Goal: Check status: Check status

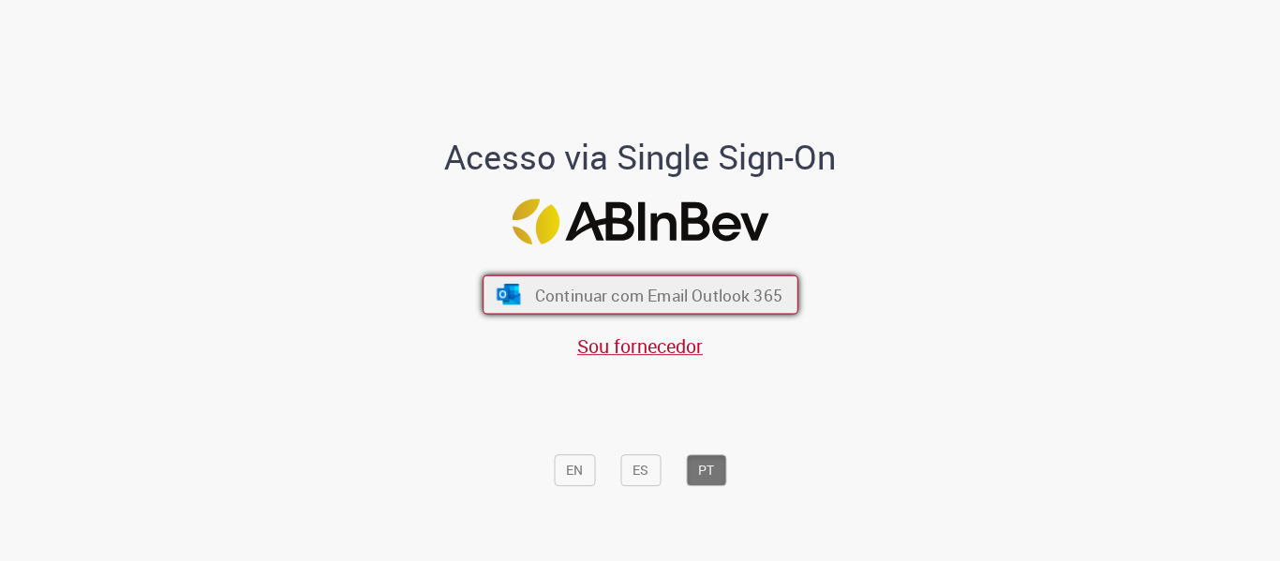
click at [701, 305] on span "Continuar com Email Outlook 365" at bounding box center [657, 295] width 247 height 22
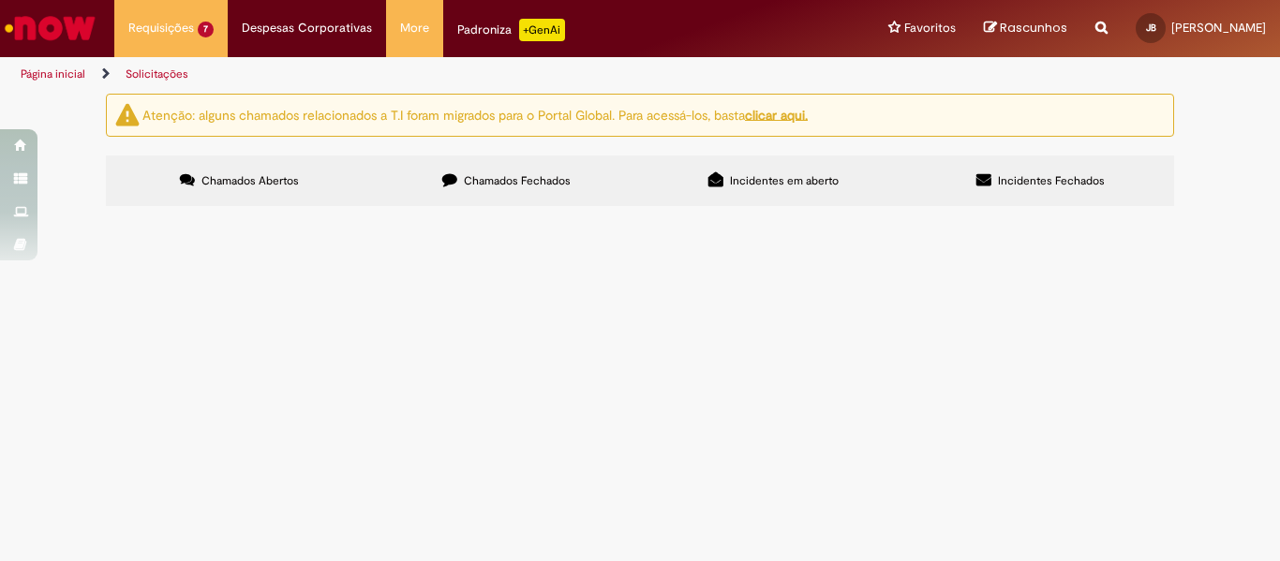
scroll to position [82, 0]
click at [0, 0] on span "Suporte Recupera" at bounding box center [0, 0] width 0 height 0
click at [0, 0] on span "Em Validação" at bounding box center [0, 0] width 0 height 0
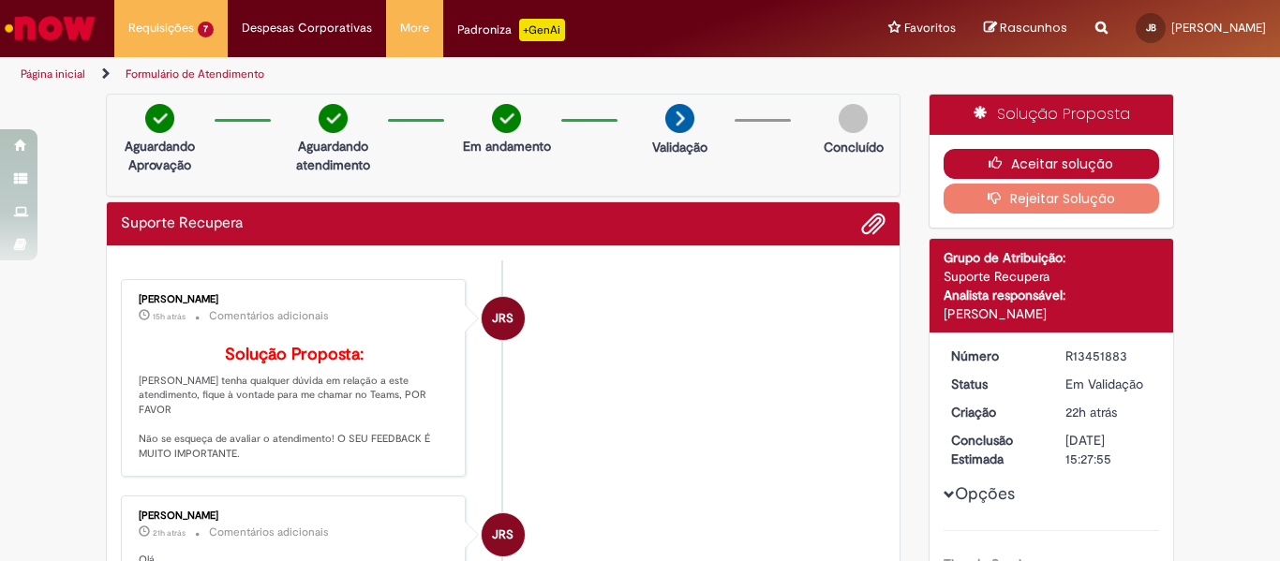
click at [1078, 161] on button "Aceitar solução" at bounding box center [1051, 164] width 216 height 30
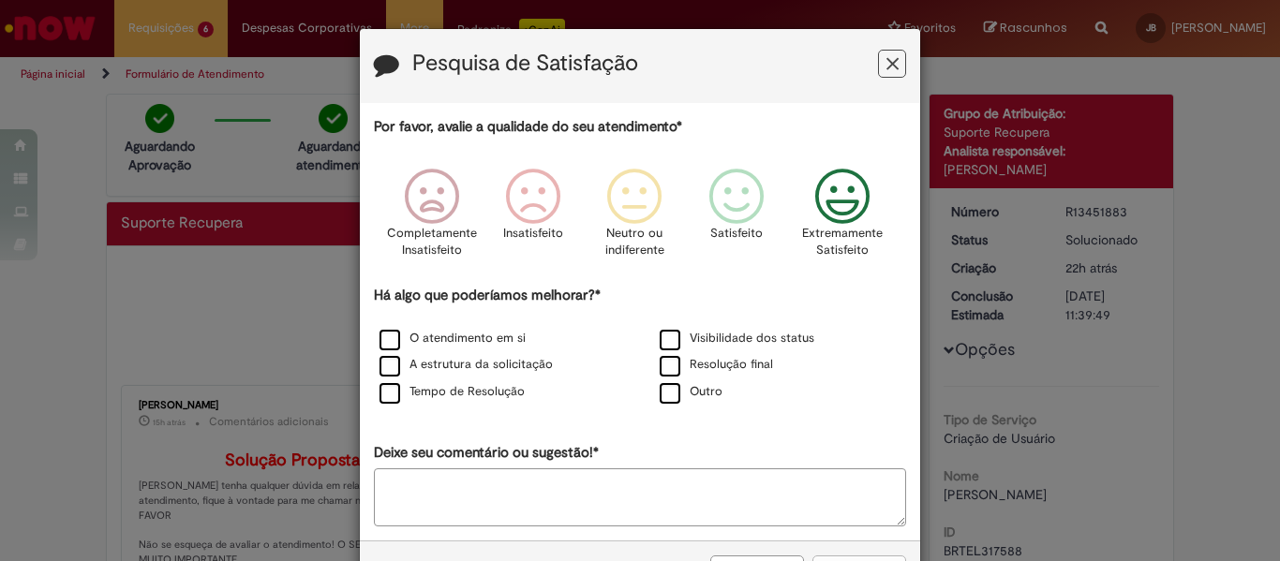
click at [821, 210] on icon "Feedback" at bounding box center [843, 197] width 70 height 56
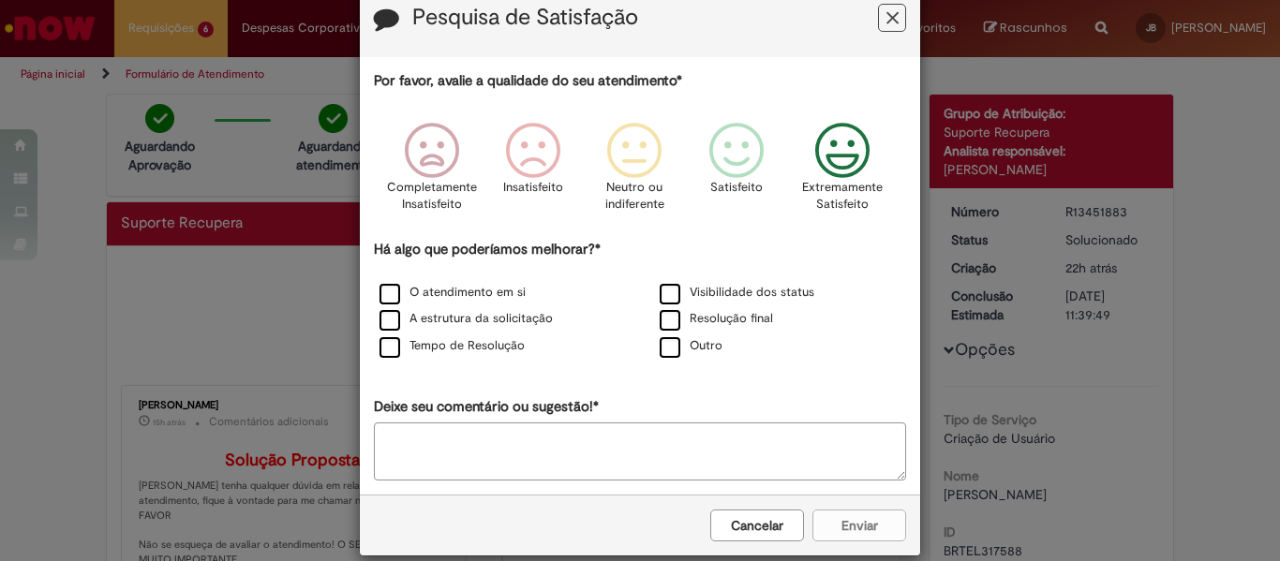
scroll to position [71, 0]
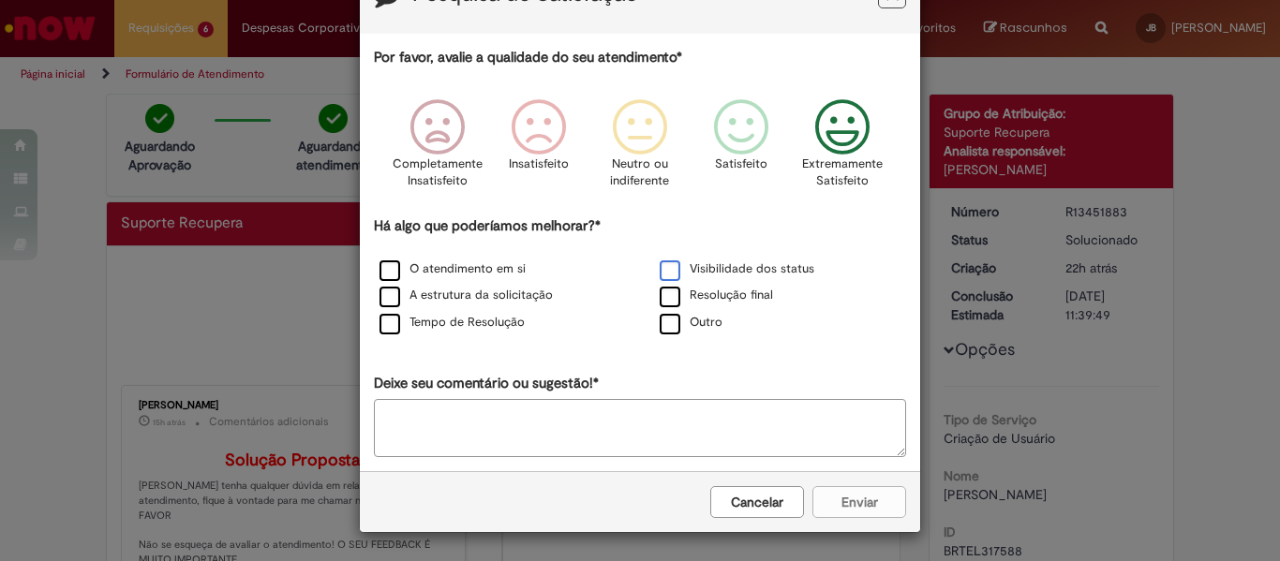
click at [753, 264] on label "Visibilidade dos status" at bounding box center [737, 269] width 155 height 18
click at [864, 497] on button "Enviar" at bounding box center [859, 502] width 94 height 32
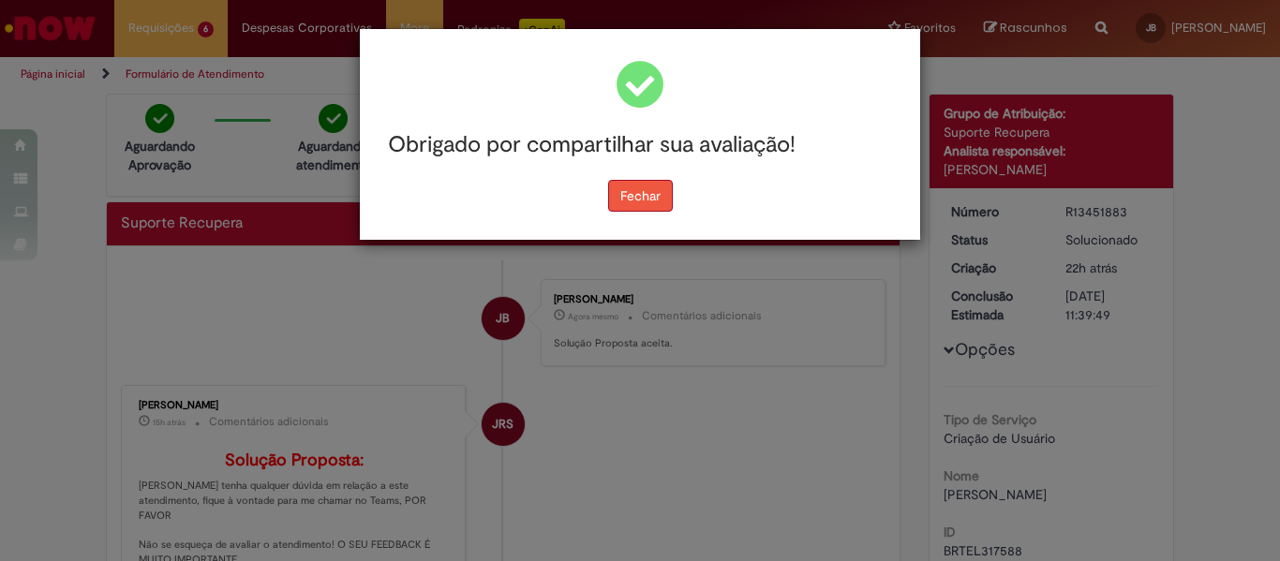
click at [641, 186] on button "Fechar" at bounding box center [640, 196] width 65 height 32
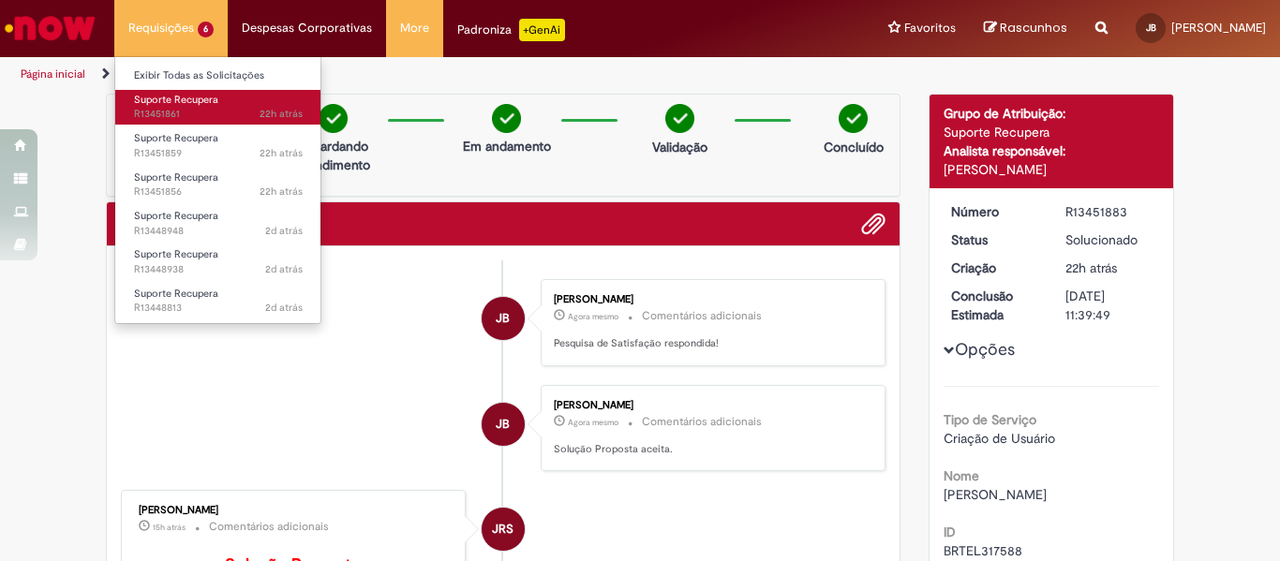
click at [181, 108] on span "22h atrás 22 horas atrás R13451861" at bounding box center [218, 114] width 169 height 15
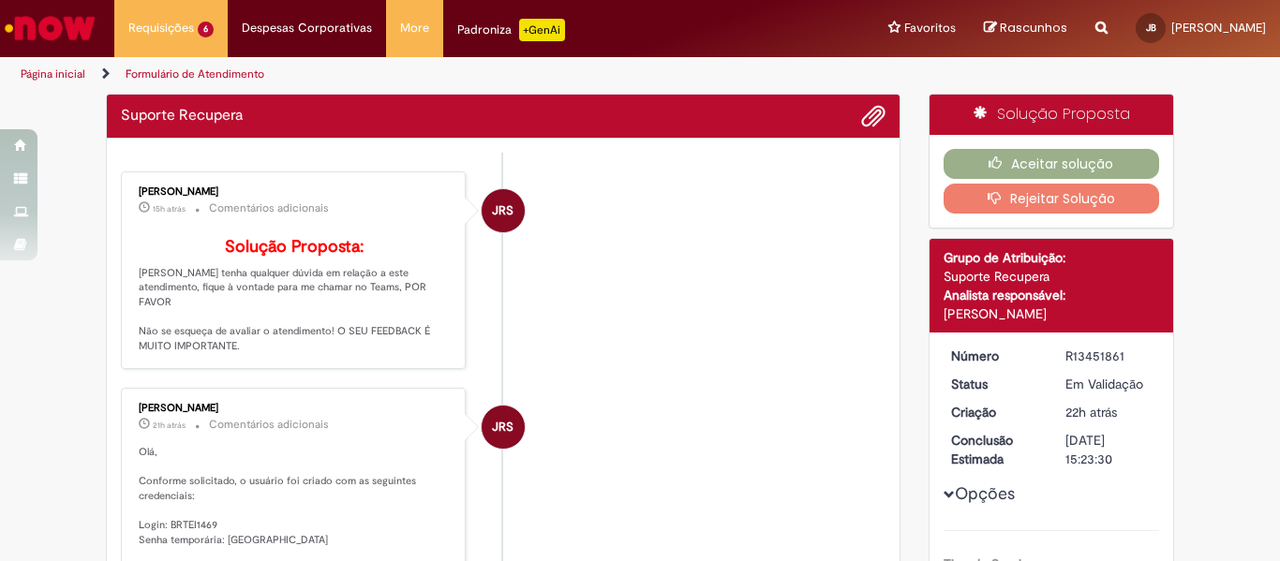
click at [697, 294] on li "JRS [PERSON_NAME] 15h atrás 15 horas atrás Comentários adicionais Solução Propo…" at bounding box center [503, 270] width 764 height 198
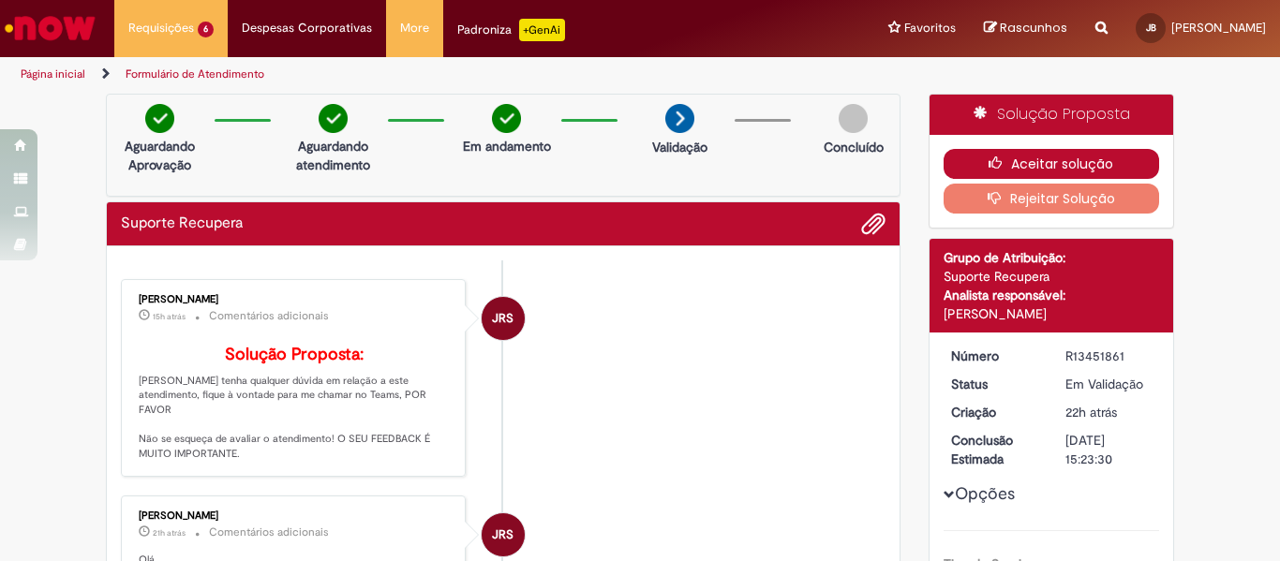
click at [1052, 158] on button "Aceitar solução" at bounding box center [1051, 164] width 216 height 30
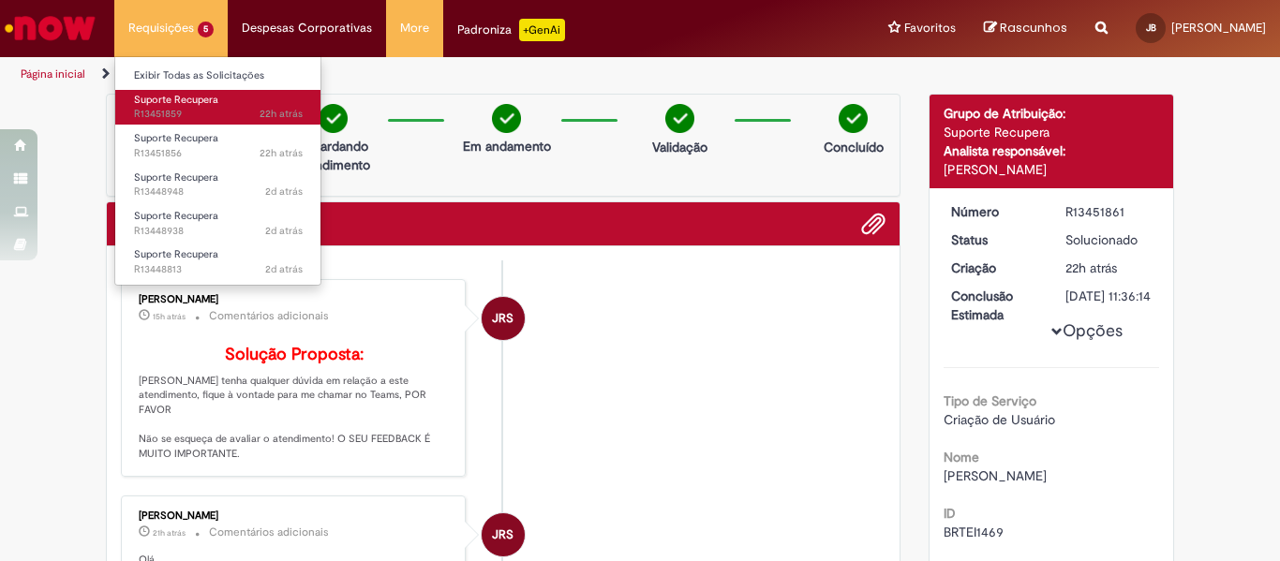
click at [193, 116] on span "22h atrás 22 horas atrás R13451859" at bounding box center [218, 114] width 169 height 15
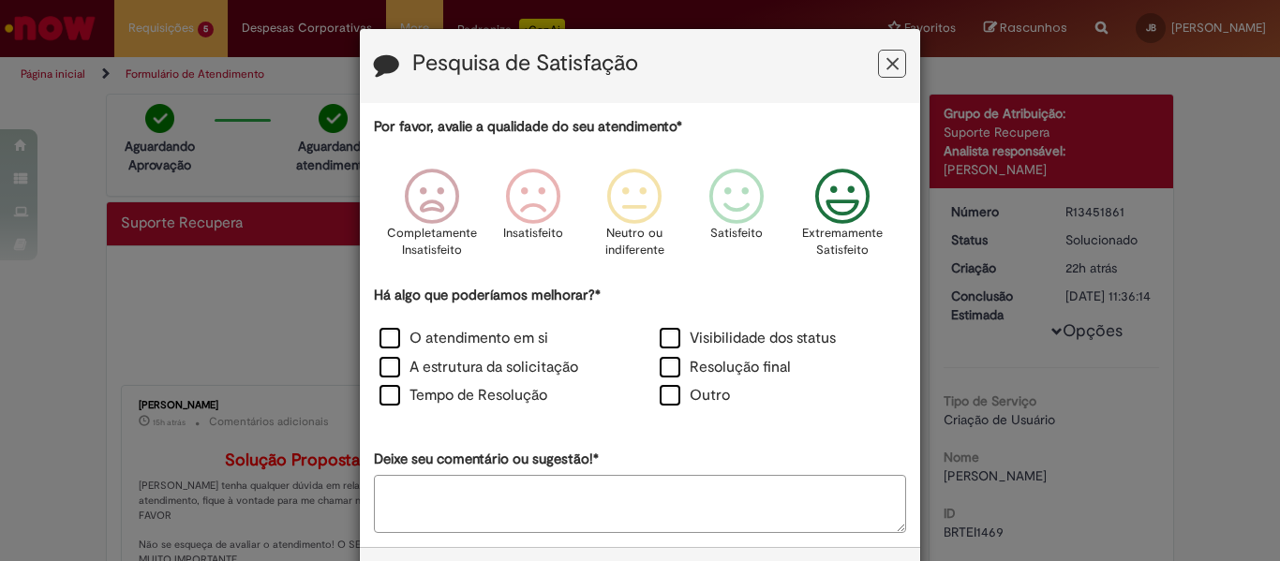
drag, startPoint x: 821, startPoint y: 187, endPoint x: 838, endPoint y: 235, distance: 50.7
click at [821, 187] on icon "Feedback" at bounding box center [843, 197] width 70 height 56
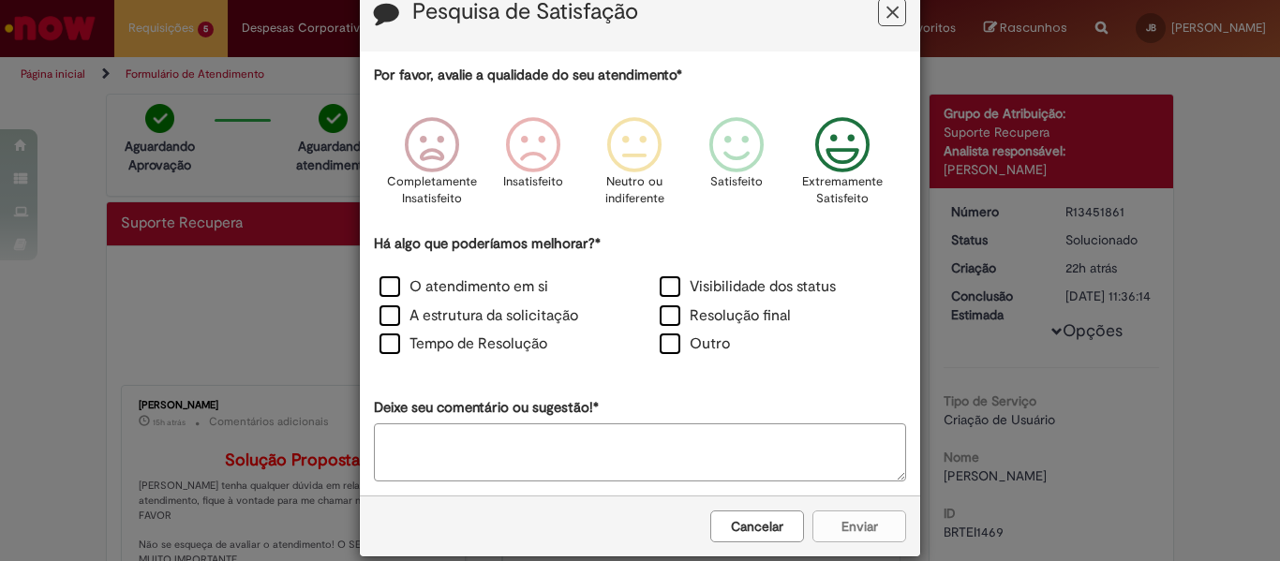
scroll to position [78, 0]
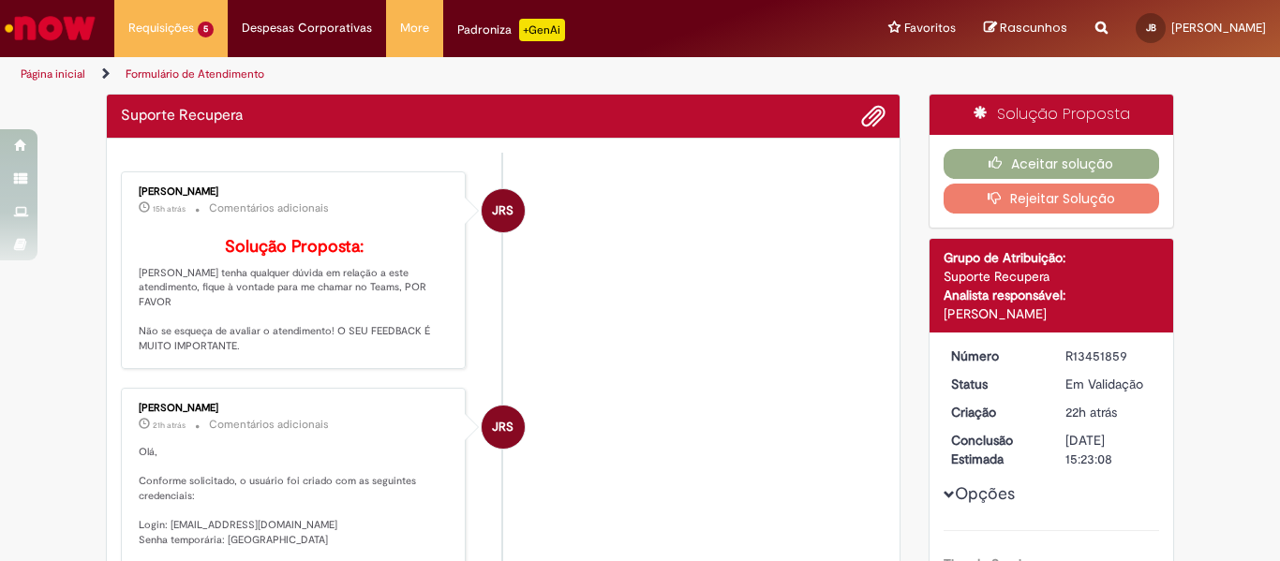
click at [722, 271] on div "Por favor, avalie a qualidade do seu atendimento* Completamente Insatisfeito In…" at bounding box center [640, 103] width 532 height 418
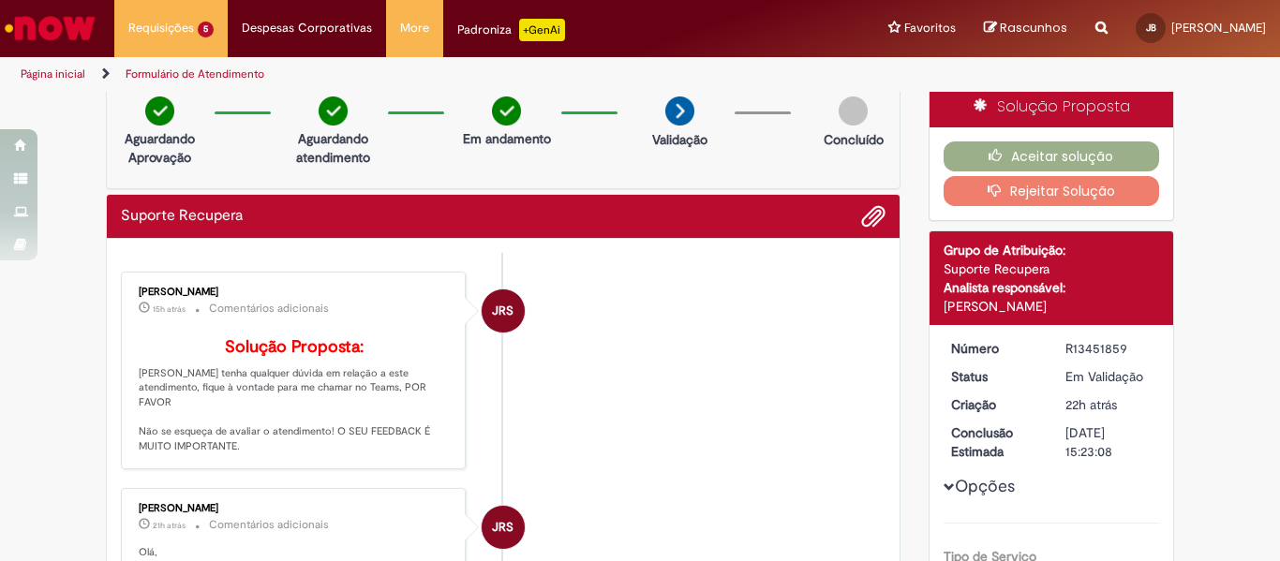
scroll to position [0, 0]
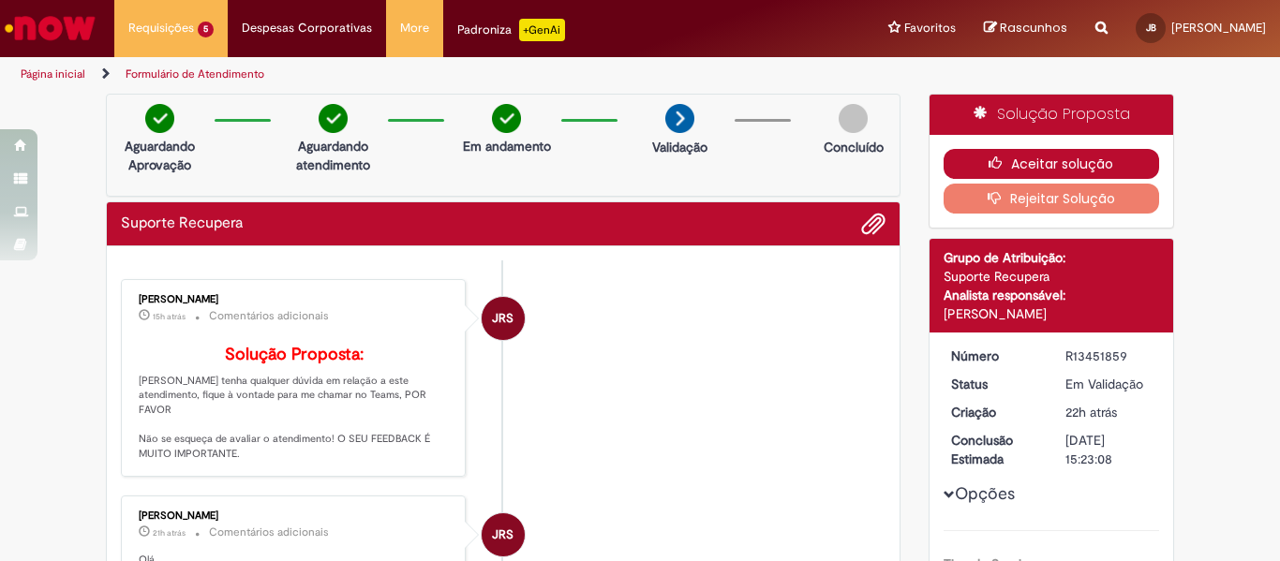
click at [1087, 165] on button "Aceitar solução" at bounding box center [1051, 164] width 216 height 30
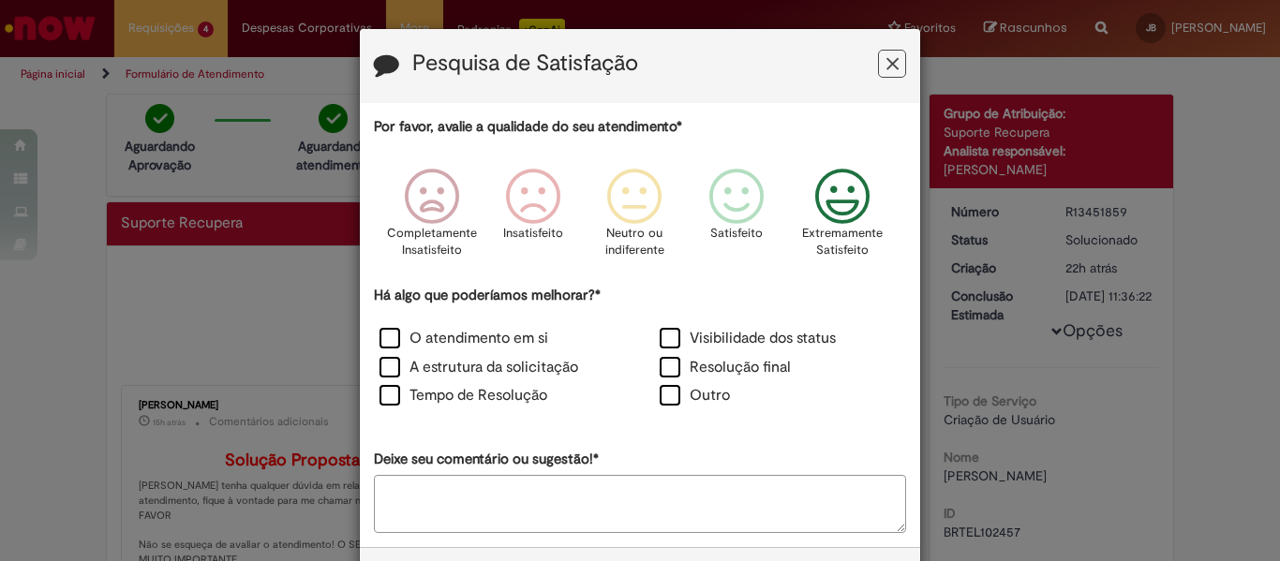
click at [840, 214] on icon "Feedback" at bounding box center [843, 197] width 70 height 56
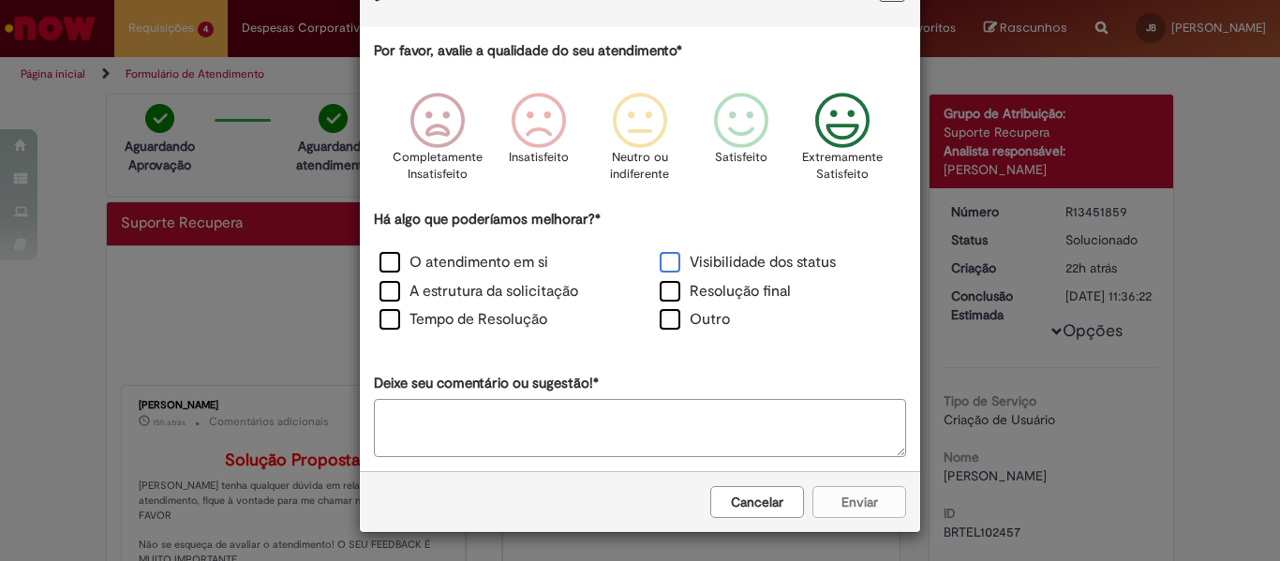
click at [793, 252] on label "Visibilidade dos status" at bounding box center [748, 263] width 176 height 22
click at [863, 518] on div "Cancelar Enviar" at bounding box center [640, 501] width 560 height 61
click at [855, 497] on button "Enviar" at bounding box center [859, 502] width 94 height 32
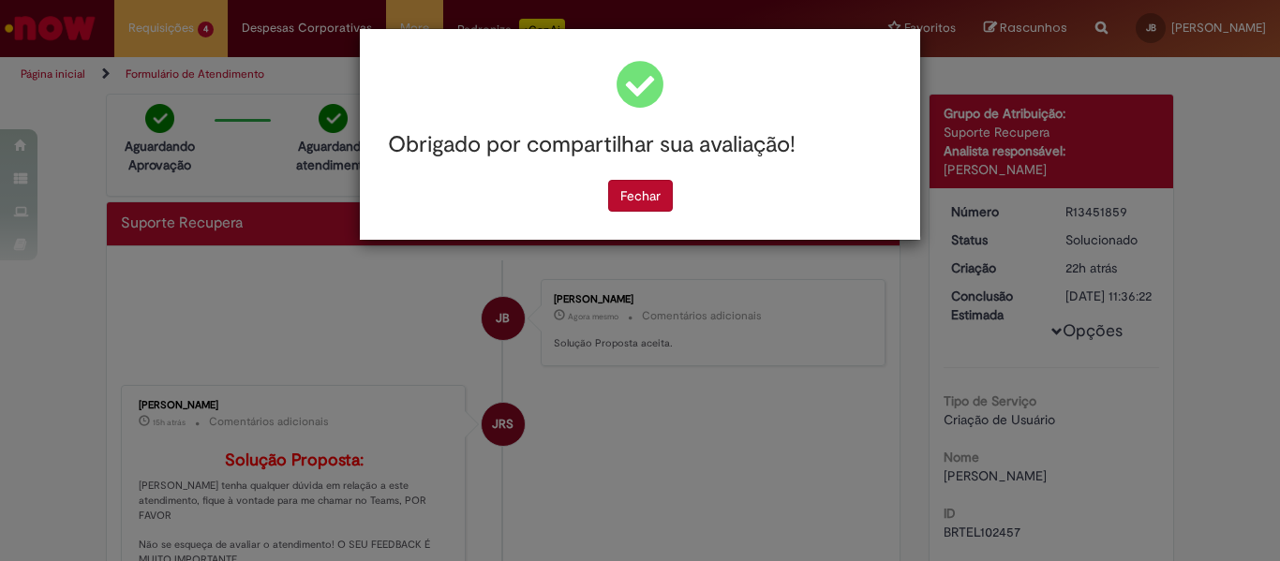
scroll to position [0, 0]
click at [647, 196] on button "Fechar" at bounding box center [640, 196] width 65 height 32
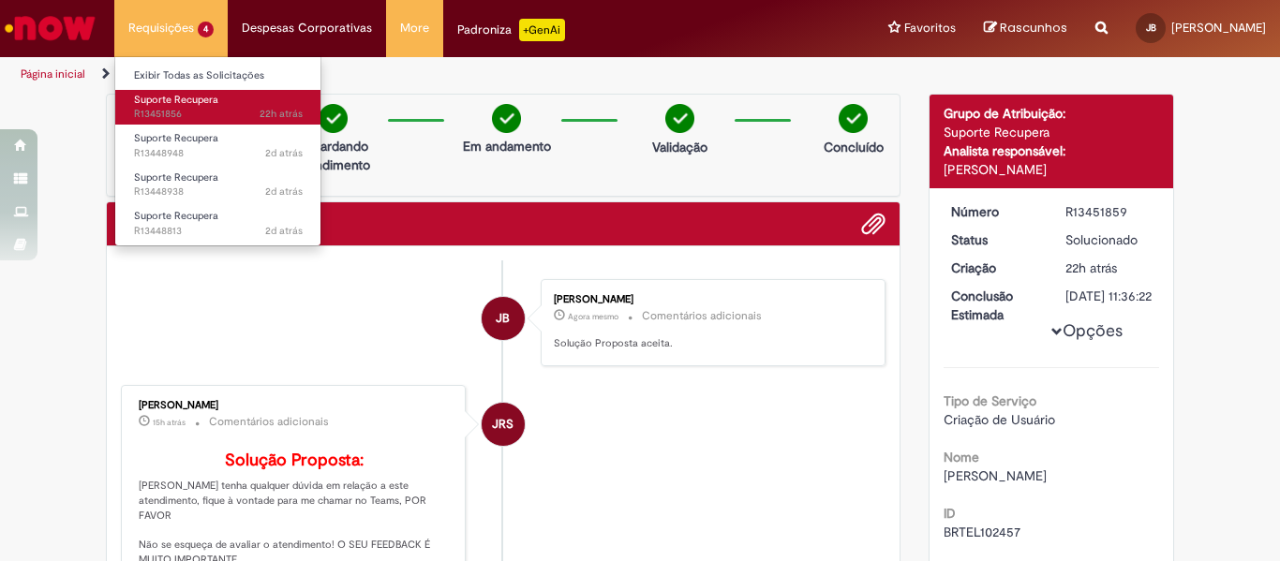
click at [183, 112] on span "22h atrás 22 horas atrás R13451856" at bounding box center [218, 114] width 169 height 15
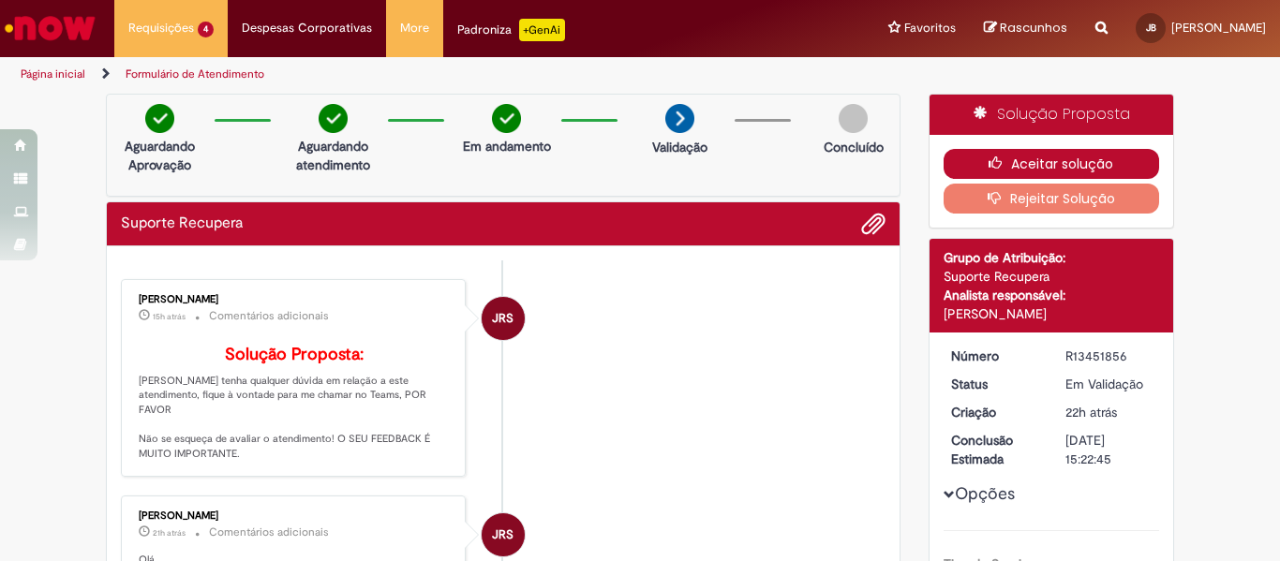
click at [1044, 168] on button "Aceitar solução" at bounding box center [1051, 164] width 216 height 30
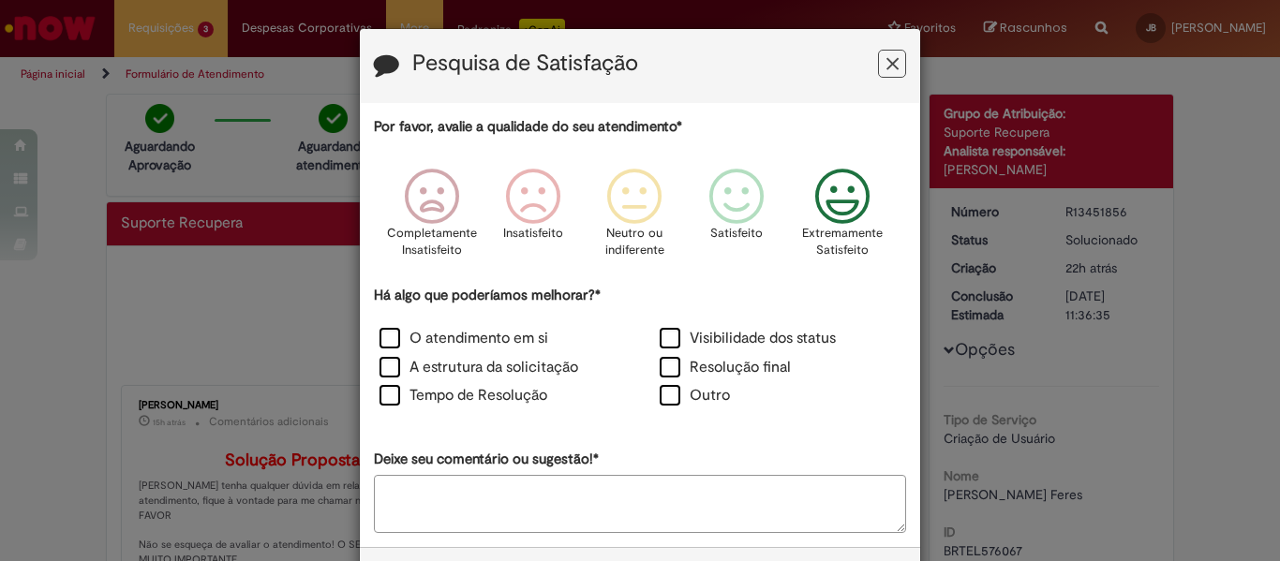
click at [848, 222] on icon "Feedback" at bounding box center [843, 197] width 70 height 56
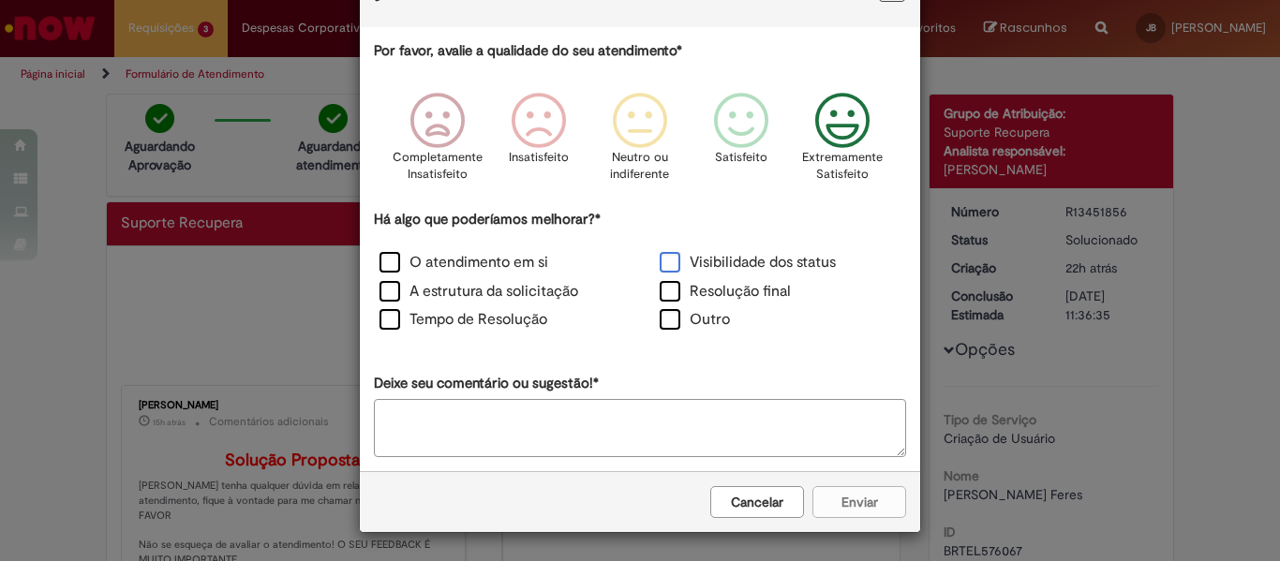
click at [706, 259] on label "Visibilidade dos status" at bounding box center [748, 263] width 176 height 22
click at [835, 487] on button "Enviar" at bounding box center [859, 502] width 94 height 32
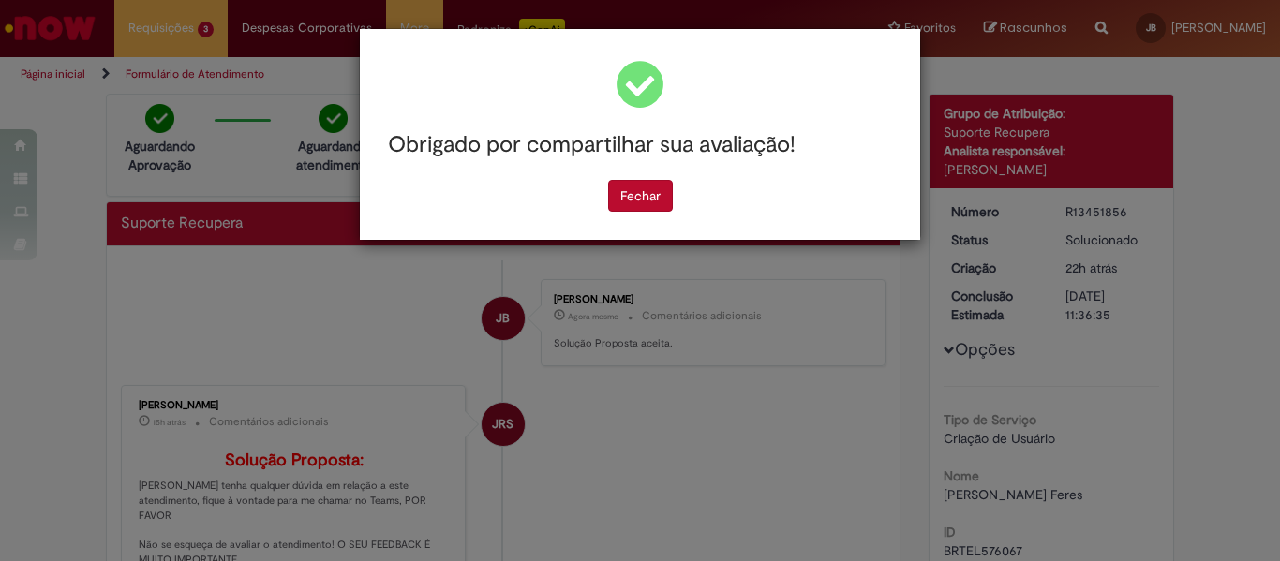
scroll to position [0, 0]
click at [602, 193] on div "Fechar" at bounding box center [640, 196] width 532 height 32
click at [634, 198] on button "Fechar" at bounding box center [640, 196] width 65 height 32
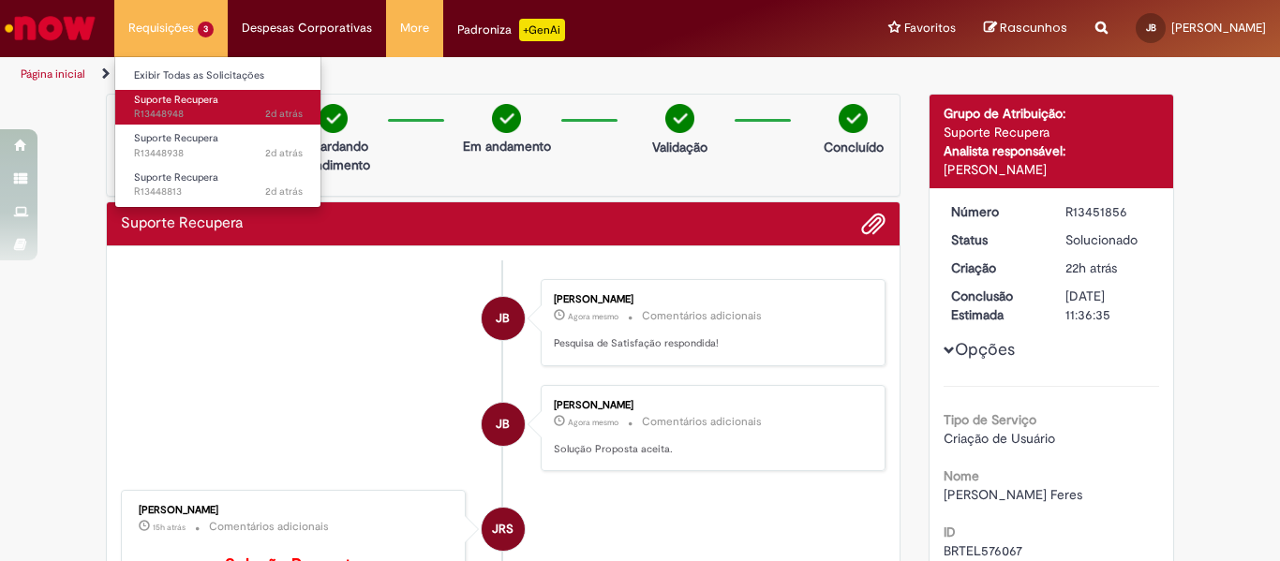
click at [179, 97] on span "Suporte Recupera" at bounding box center [176, 100] width 84 height 14
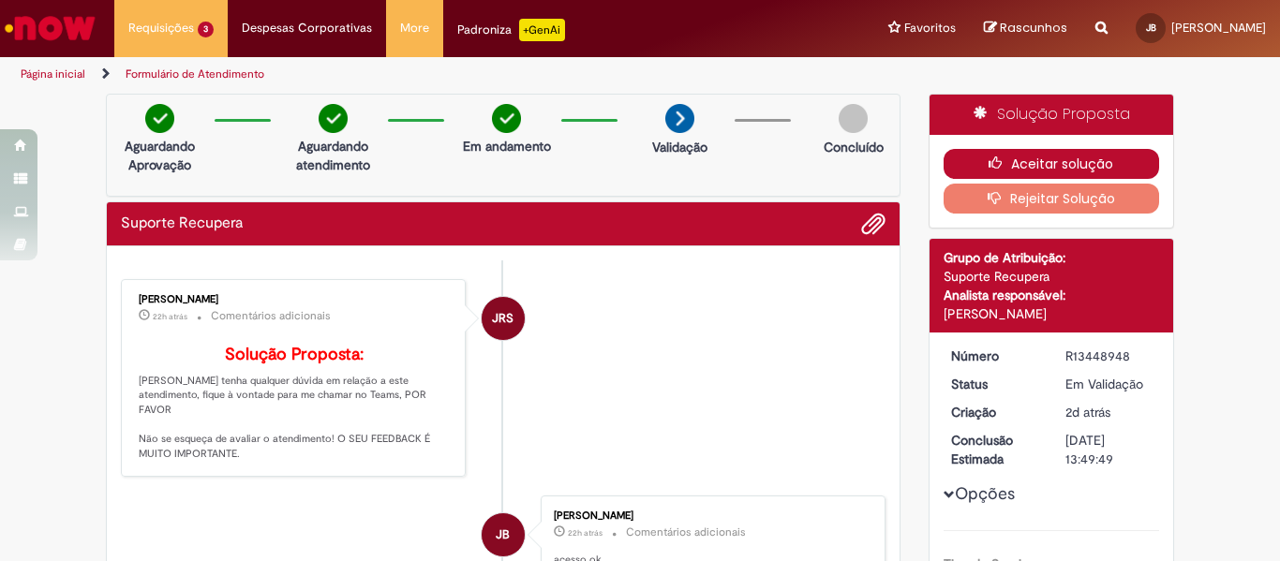
click at [1075, 164] on button "Aceitar solução" at bounding box center [1051, 164] width 216 height 30
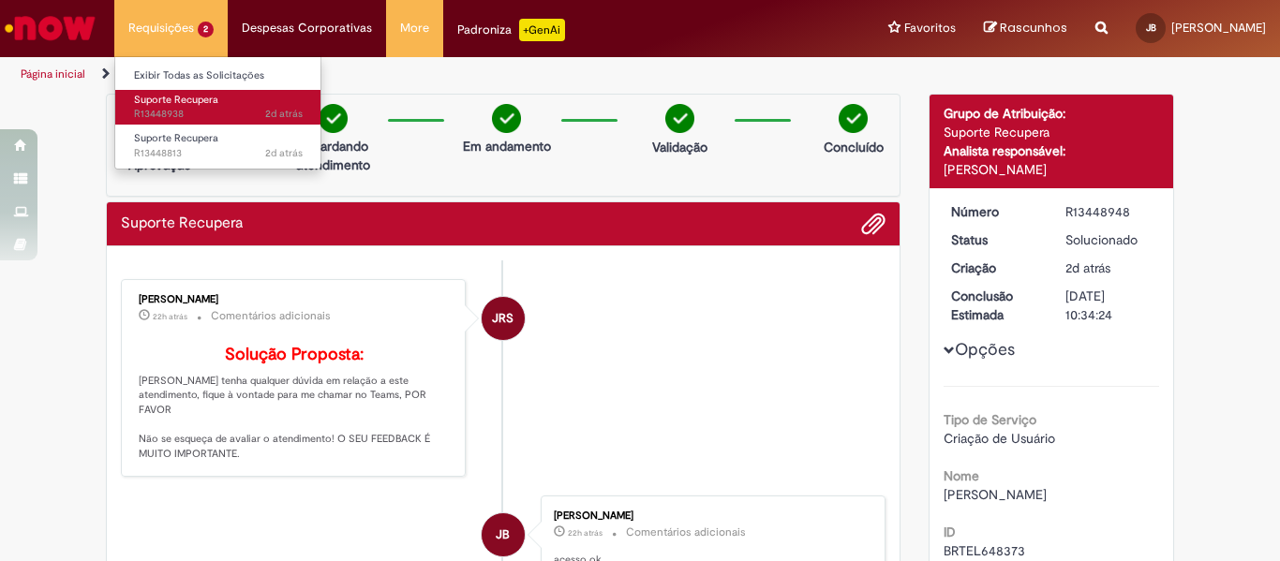
click at [180, 119] on span "2d atrás 2 dias atrás R13448938" at bounding box center [218, 114] width 169 height 15
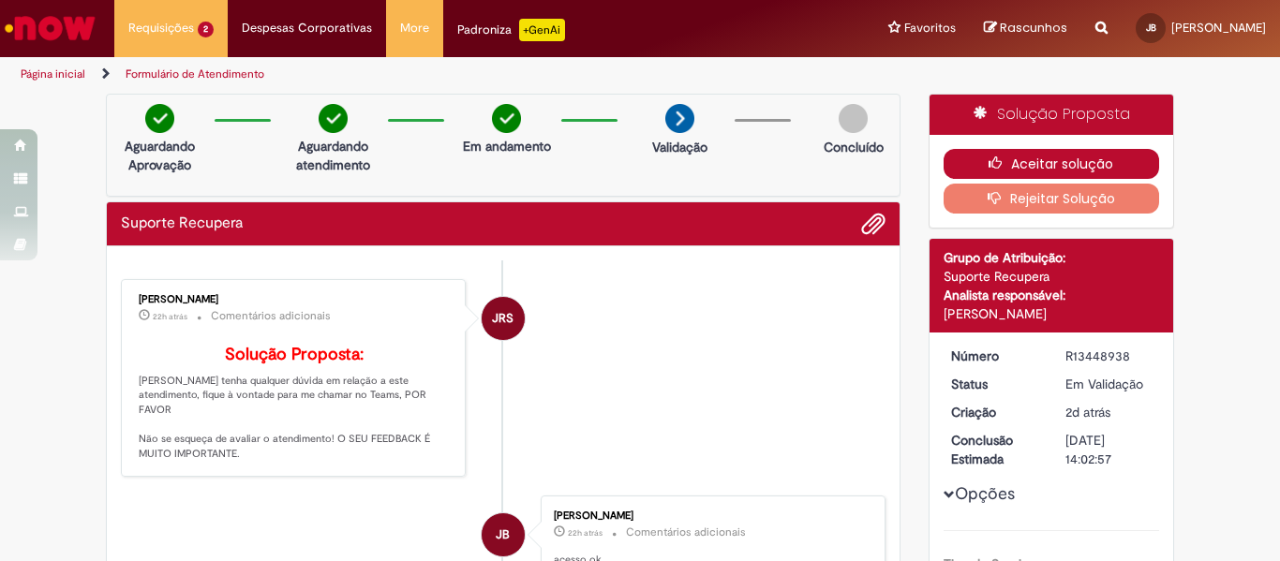
click at [1044, 171] on button "Aceitar solução" at bounding box center [1051, 164] width 216 height 30
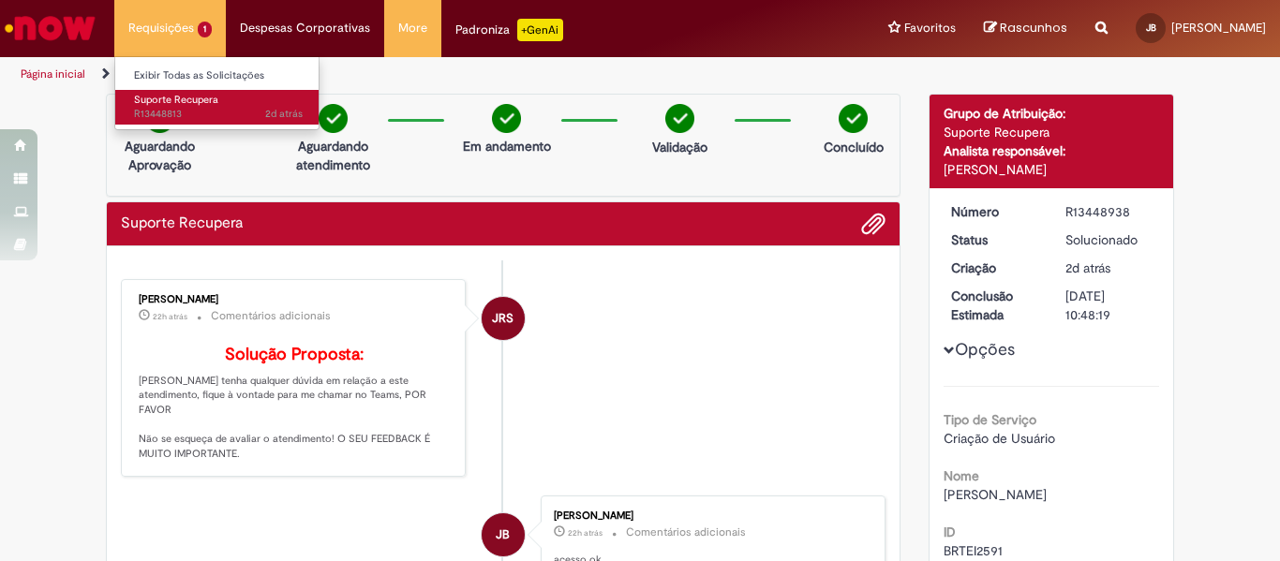
click at [171, 106] on span "Suporte Recupera" at bounding box center [176, 100] width 84 height 14
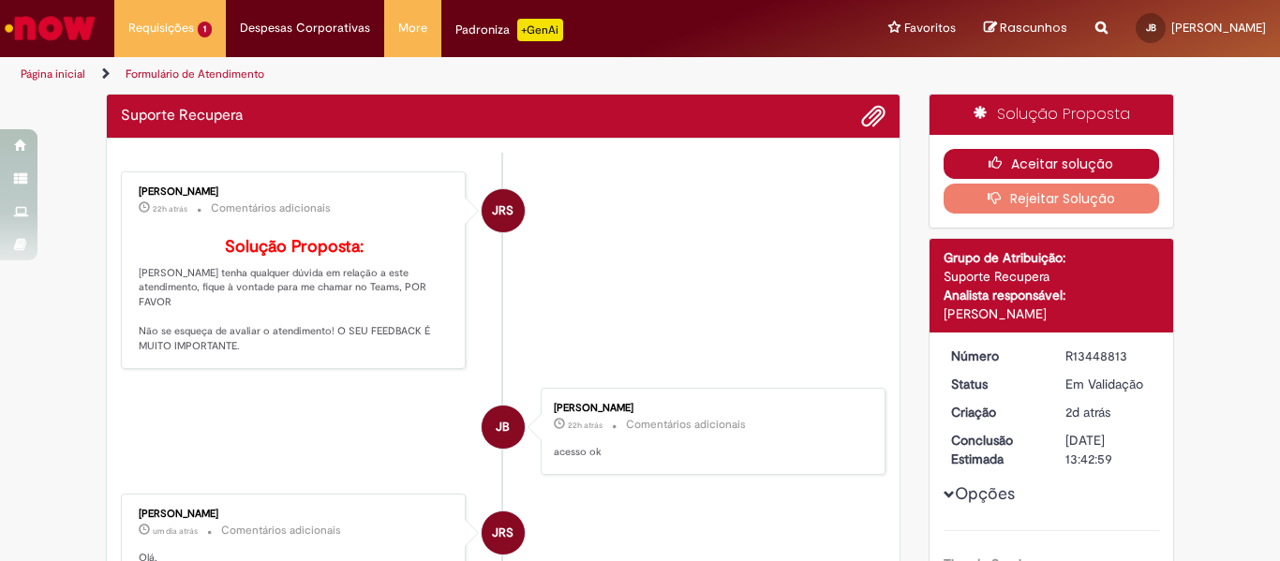
click at [1119, 167] on button "Aceitar solução" at bounding box center [1051, 164] width 216 height 30
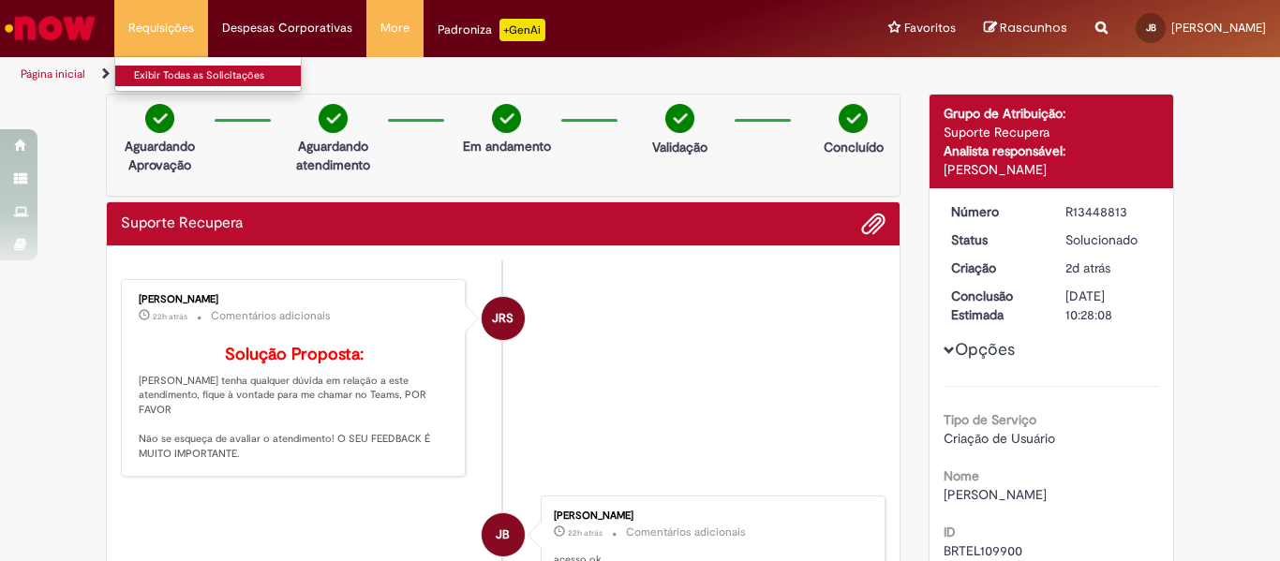
click at [167, 69] on link "Exibir Todas as Solicitações" at bounding box center [218, 76] width 206 height 21
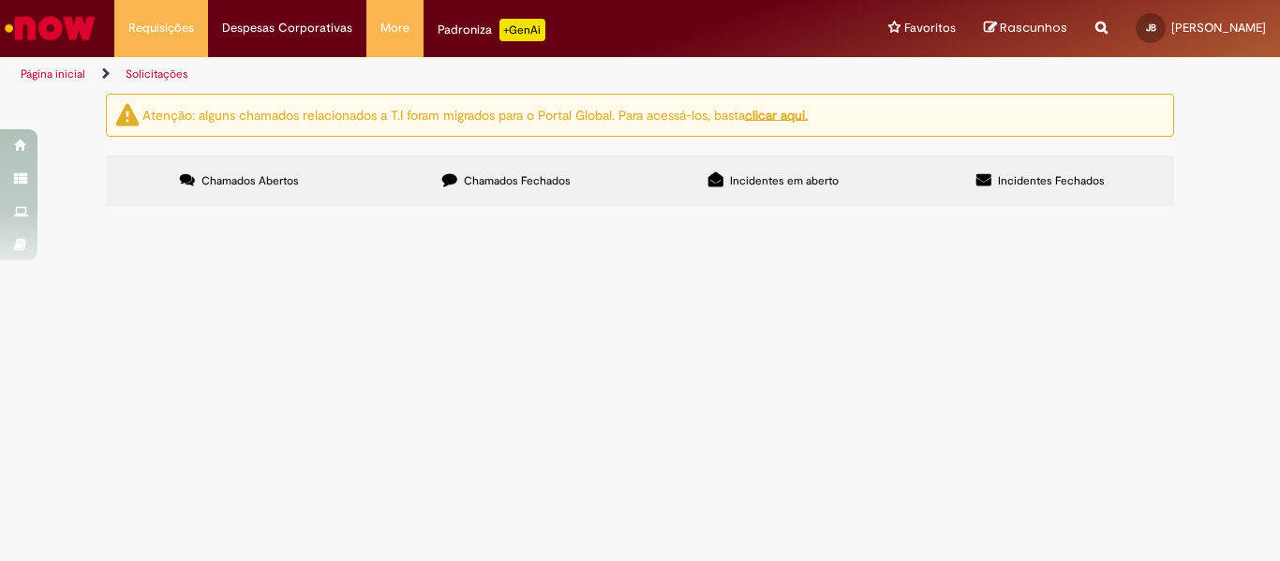
click at [714, 464] on main "Solicitações Atenção: alguns chamados relacionados a T.I foram migrados para o …" at bounding box center [640, 327] width 1280 height 468
